Goal: Obtain resource: Download file/media

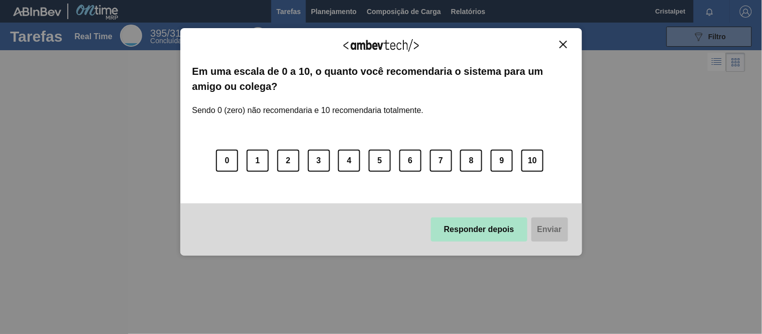
click at [468, 222] on button "Responder depois" at bounding box center [479, 230] width 97 height 24
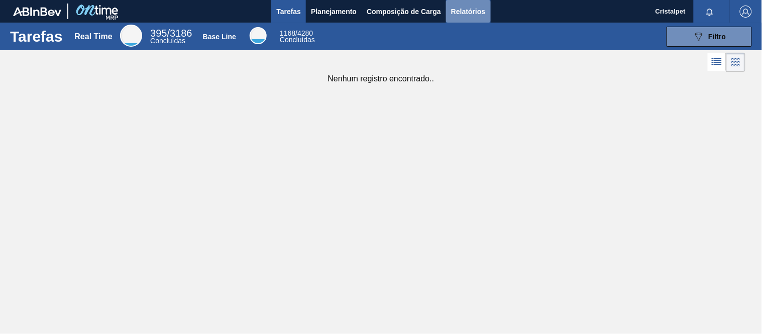
click at [464, 9] on span "Relatórios" at bounding box center [468, 12] width 34 height 12
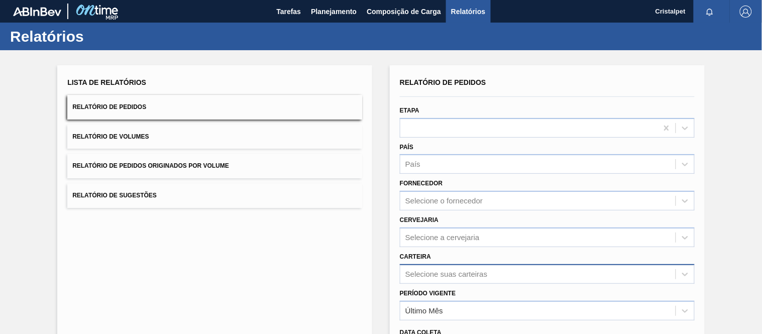
scroll to position [107, 0]
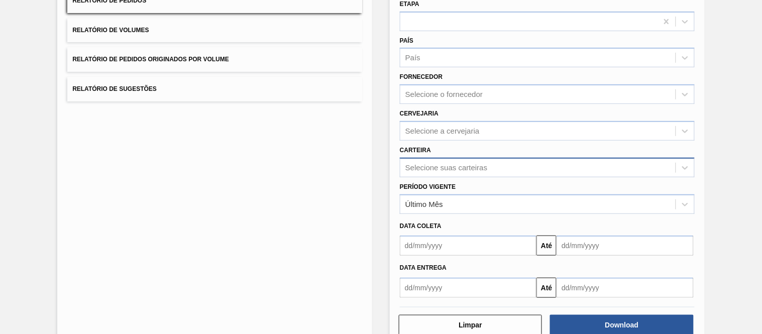
click at [438, 177] on div "Selecione suas carteiras" at bounding box center [547, 168] width 295 height 20
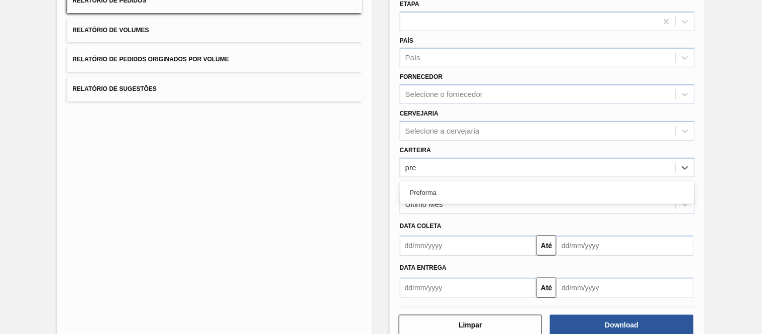
type input "pref"
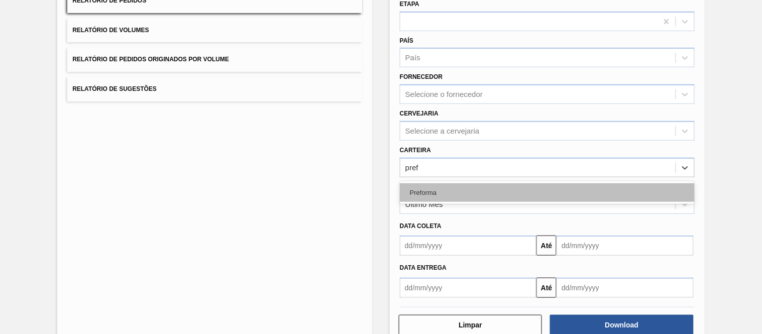
click at [438, 187] on div "Preforma" at bounding box center [547, 192] width 295 height 19
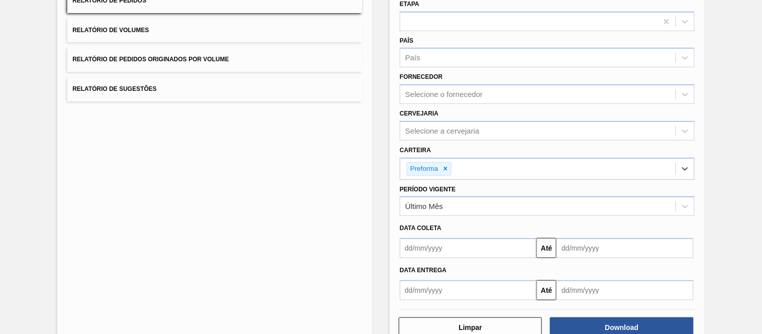
click at [440, 248] on input "text" at bounding box center [468, 248] width 137 height 20
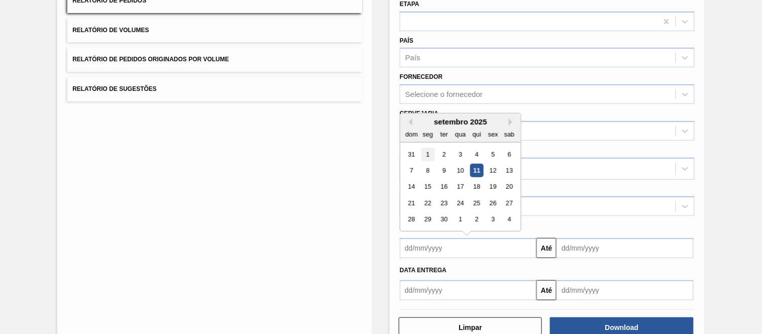
click at [427, 153] on div "1" at bounding box center [429, 155] width 14 height 14
type input "[DATE]"
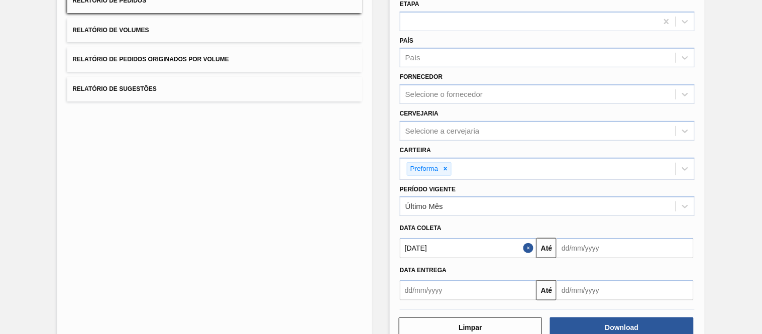
click at [584, 249] on input "text" at bounding box center [625, 248] width 137 height 20
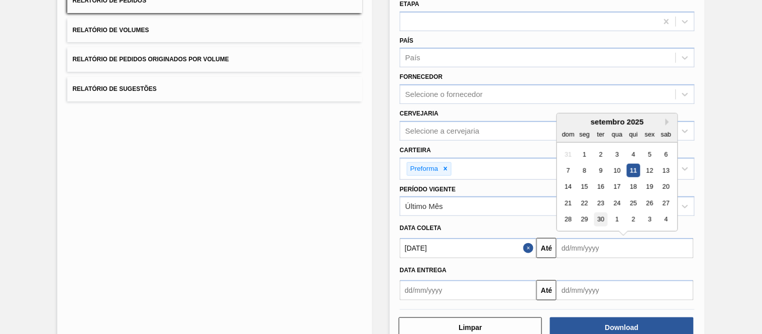
click at [604, 218] on div "30" at bounding box center [602, 220] width 14 height 14
type input "[DATE]"
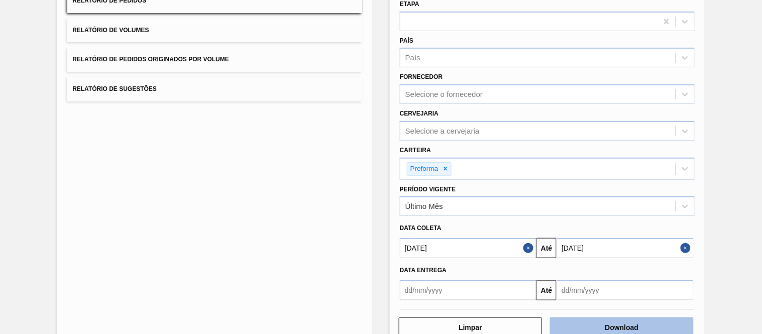
click at [629, 324] on button "Download" at bounding box center [621, 328] width 143 height 20
